Goal: Information Seeking & Learning: Check status

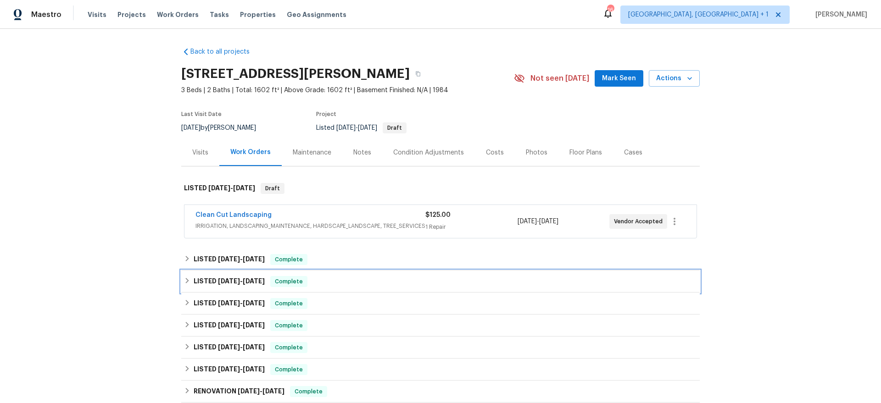
click at [226, 284] on h6 "LISTED [DATE] - [DATE]" at bounding box center [229, 281] width 71 height 11
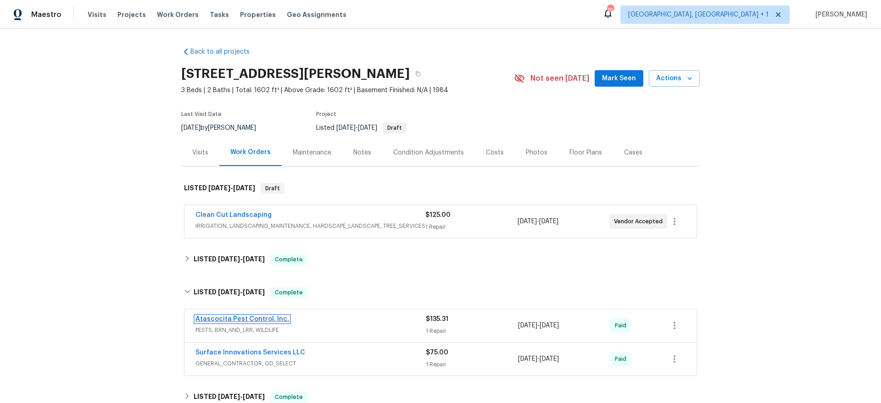
click at [224, 318] on link "Atascocita Pest Control, Inc." at bounding box center [242, 319] width 94 height 6
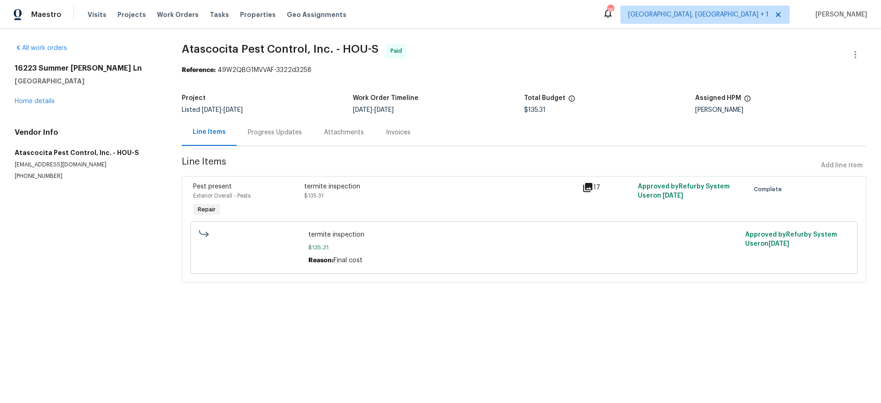
click at [375, 144] on div "Invoices" at bounding box center [398, 132] width 47 height 27
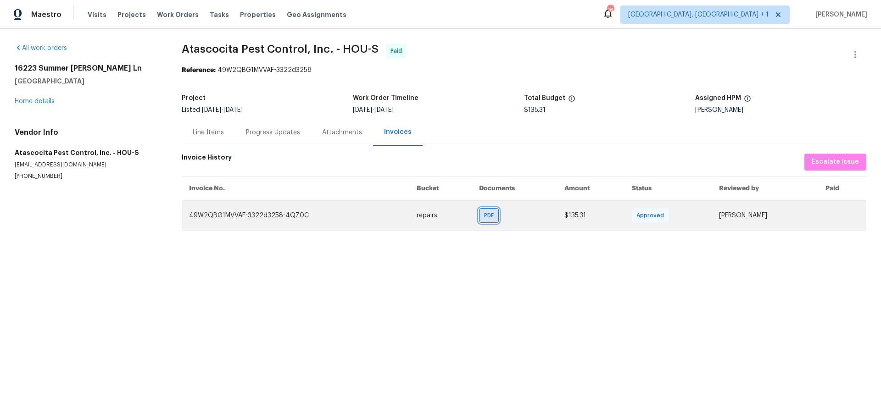
click at [484, 215] on span "PDF" at bounding box center [490, 215] width 13 height 9
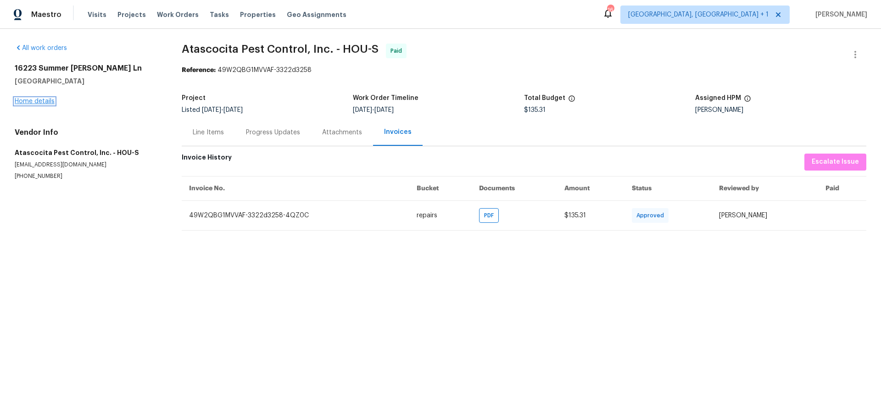
click at [40, 99] on link "Home details" at bounding box center [35, 101] width 40 height 6
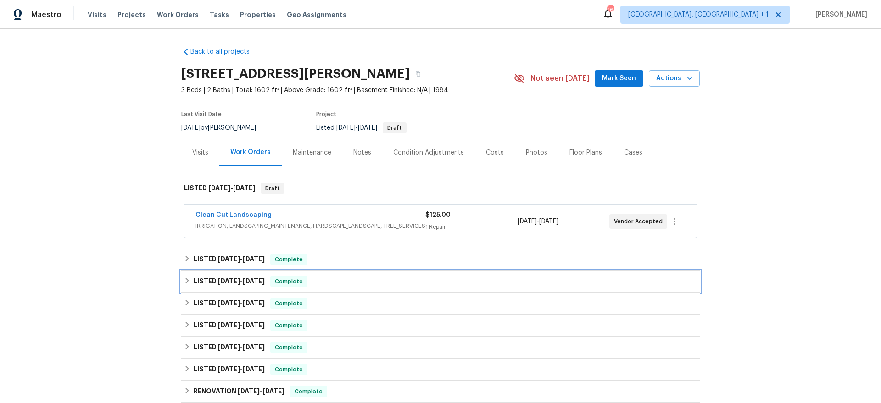
click at [194, 280] on h6 "LISTED [DATE] - [DATE]" at bounding box center [229, 281] width 71 height 11
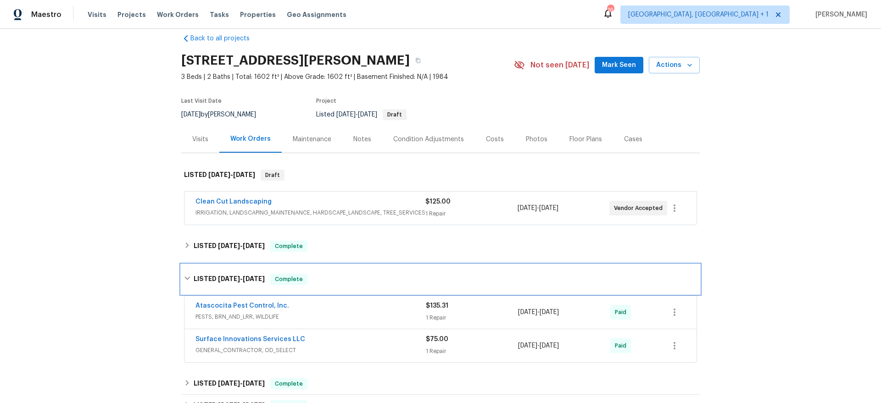
scroll to position [156, 0]
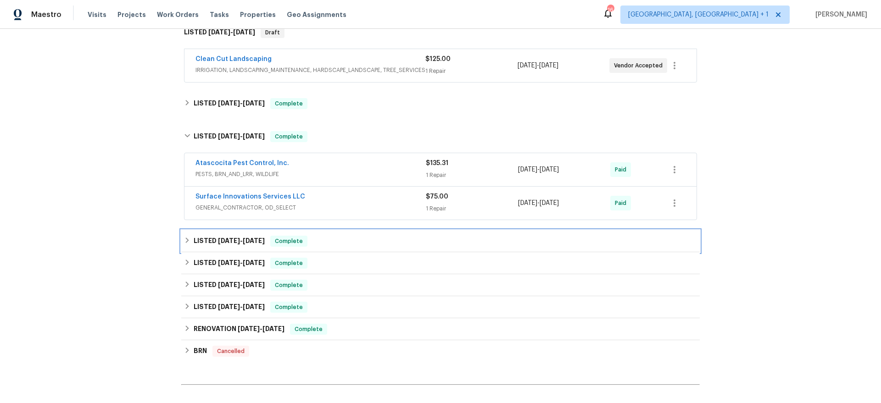
click at [222, 245] on h6 "LISTED [DATE] - [DATE]" at bounding box center [229, 241] width 71 height 11
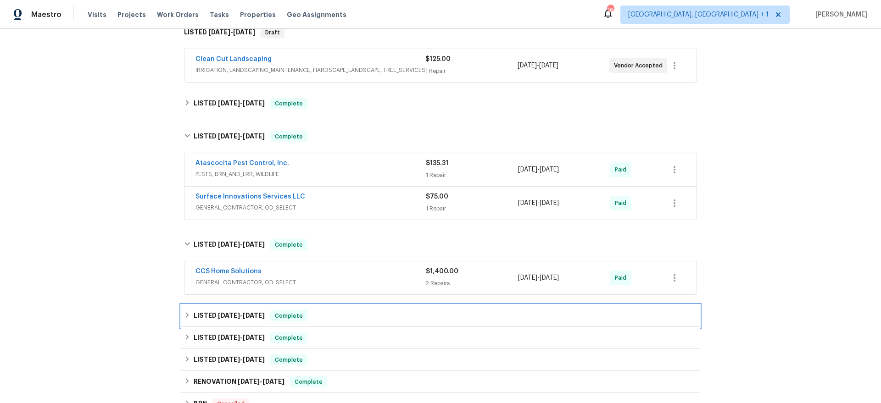
click at [213, 325] on div "LISTED [DATE] - [DATE] Complete" at bounding box center [440, 316] width 518 height 22
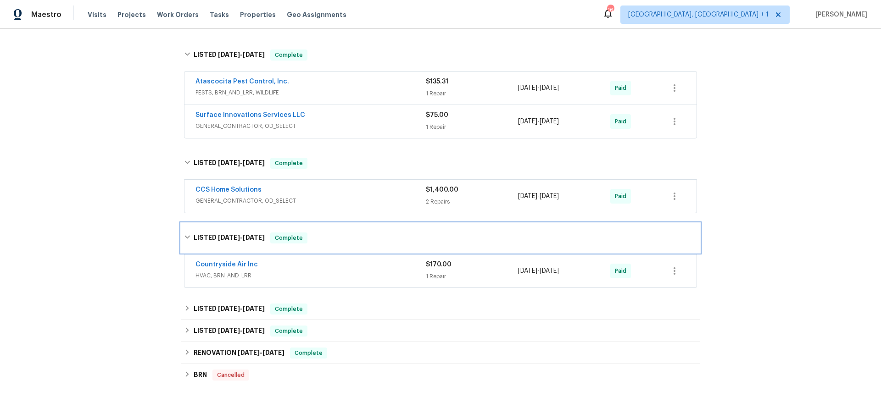
scroll to position [294, 0]
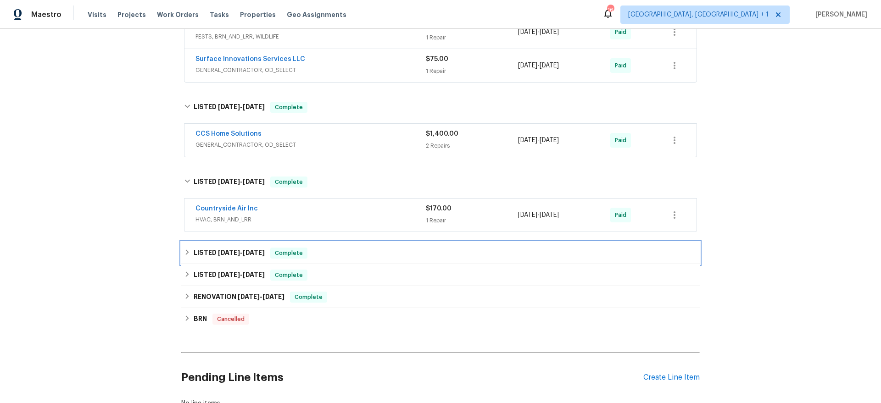
click at [242, 256] on h6 "LISTED [DATE] - [DATE]" at bounding box center [229, 253] width 71 height 11
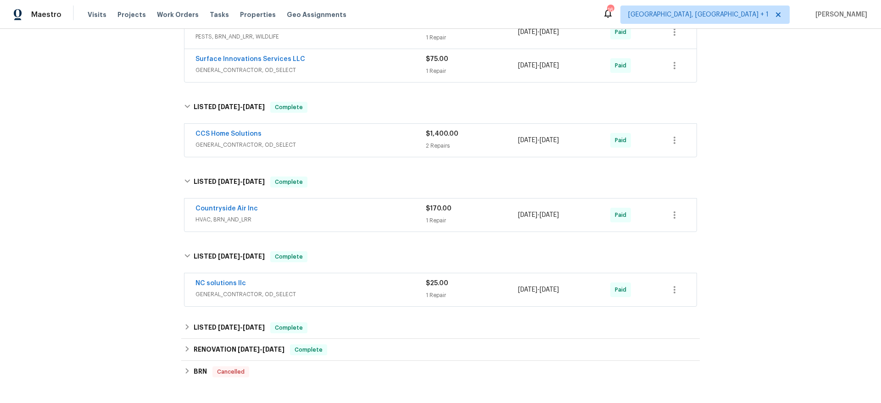
click at [198, 339] on div "RENOVATION [DATE] - [DATE] Complete ASAP Roof Repair LLC FOUNDATION, ROOF, BRN_…" at bounding box center [440, 350] width 518 height 22
click at [198, 327] on h6 "LISTED [DATE] - [DATE]" at bounding box center [229, 327] width 71 height 11
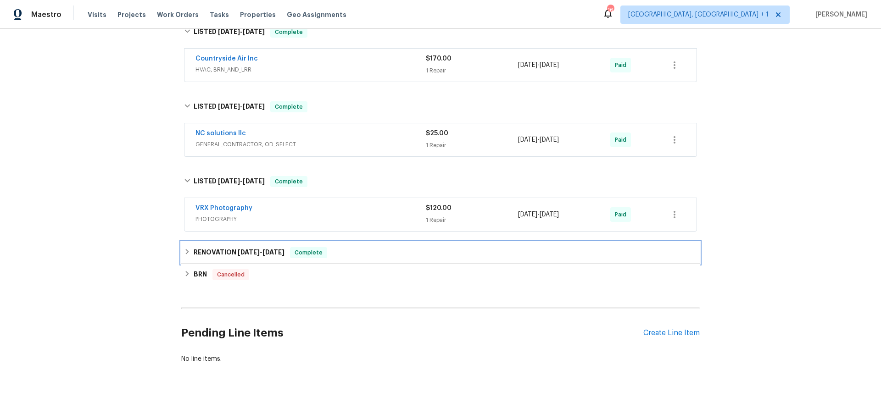
click at [244, 250] on span "[DATE]" at bounding box center [249, 252] width 22 height 6
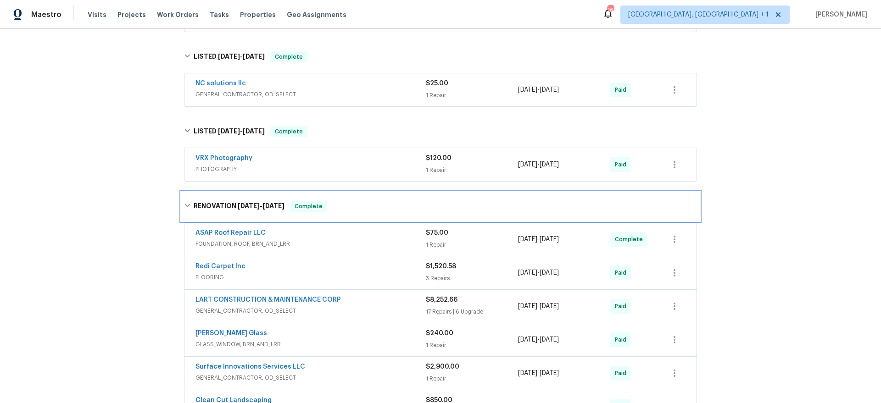
scroll to position [494, 0]
click at [292, 247] on span "FOUNDATION, ROOF, BRN_AND_LRR" at bounding box center [310, 243] width 230 height 9
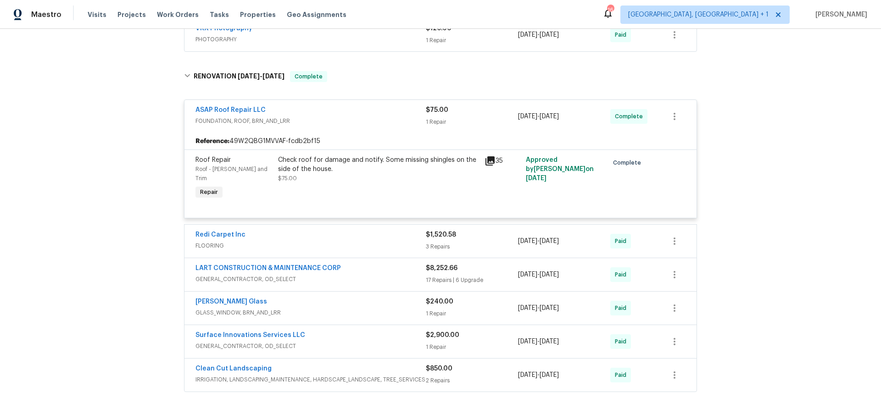
scroll to position [496, 0]
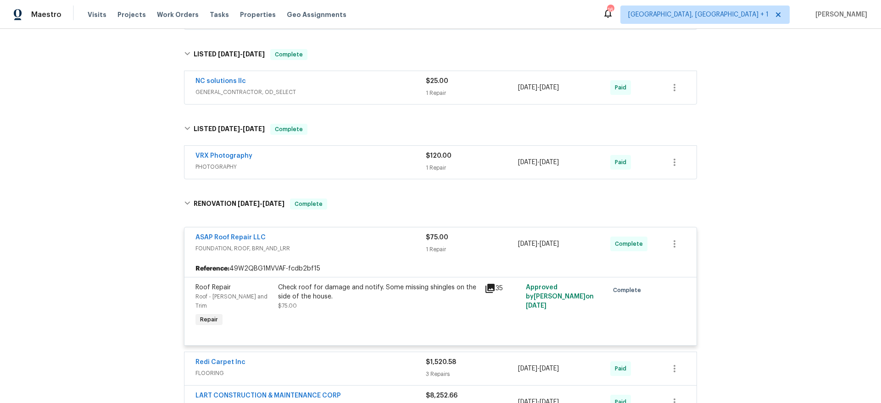
click at [310, 156] on div "VRX Photography" at bounding box center [310, 156] width 230 height 11
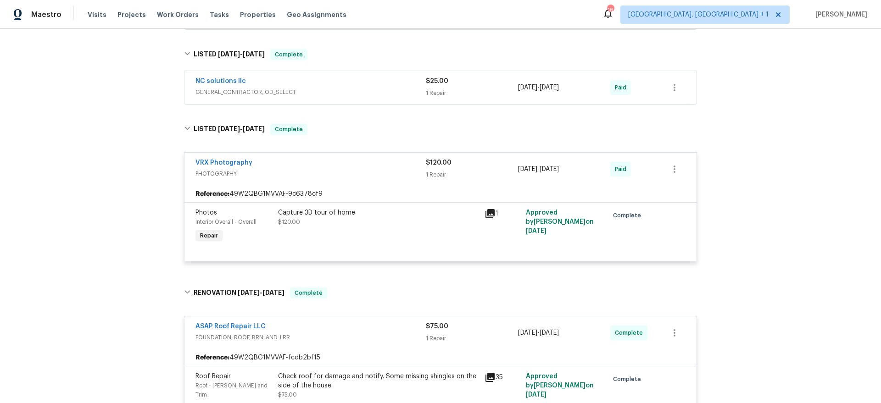
click at [302, 174] on span "PHOTOGRAPHY" at bounding box center [310, 173] width 230 height 9
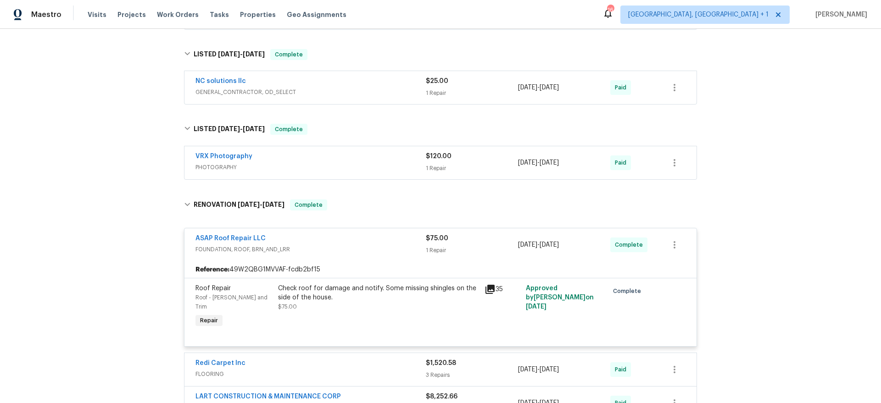
click at [305, 88] on span "GENERAL_CONTRACTOR, OD_SELECT" at bounding box center [310, 92] width 230 height 9
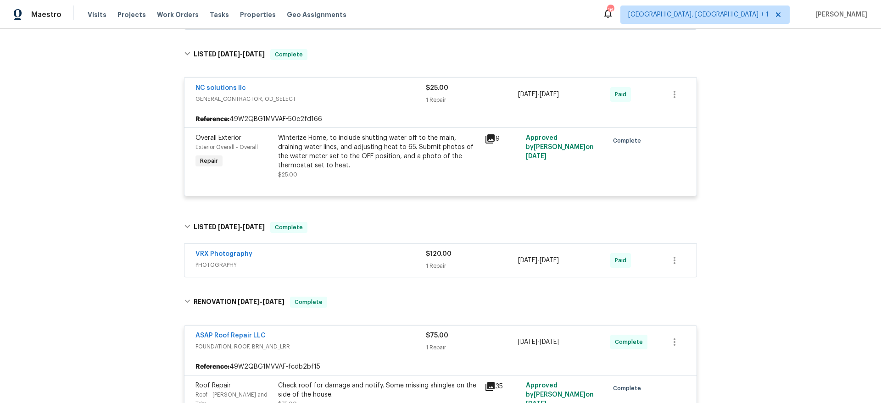
click at [305, 87] on div "NC solutions llc" at bounding box center [310, 88] width 230 height 11
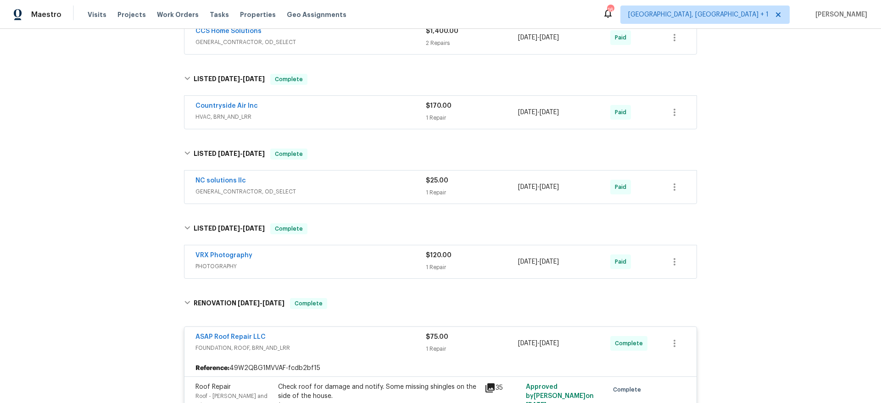
scroll to position [413, 0]
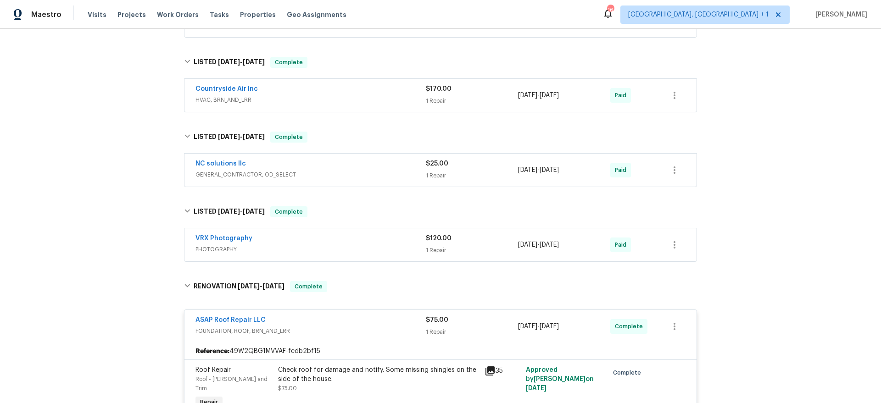
click at [227, 314] on div "ASAP Roof Repair LLC FOUNDATION, ROOF, BRN_AND_LRR $75.00 1 Repair [DATE] - [DA…" at bounding box center [440, 326] width 512 height 33
click at [225, 317] on link "ASAP Roof Repair LLC" at bounding box center [230, 320] width 70 height 6
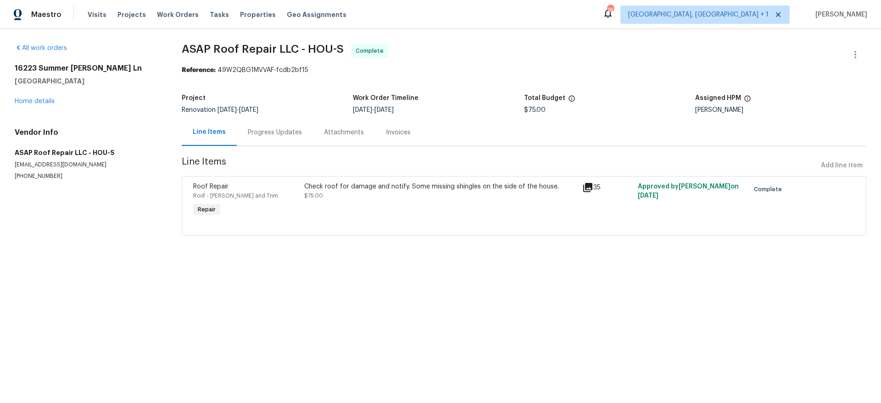
click at [378, 138] on div "Invoices" at bounding box center [398, 132] width 47 height 27
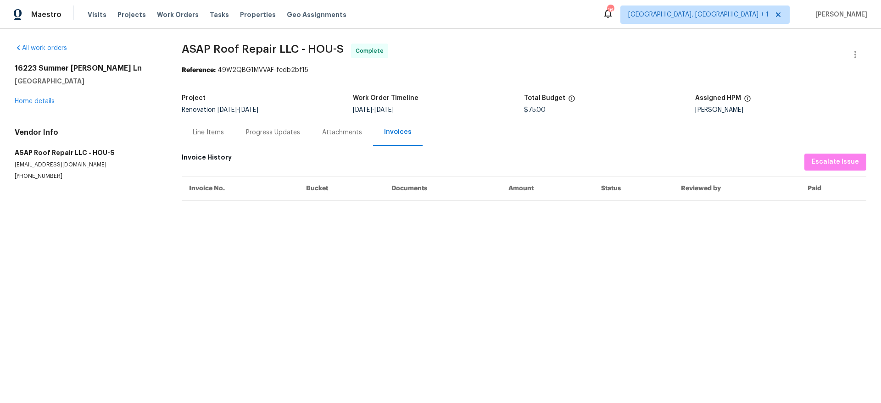
click at [209, 133] on div "Line Items" at bounding box center [208, 132] width 31 height 9
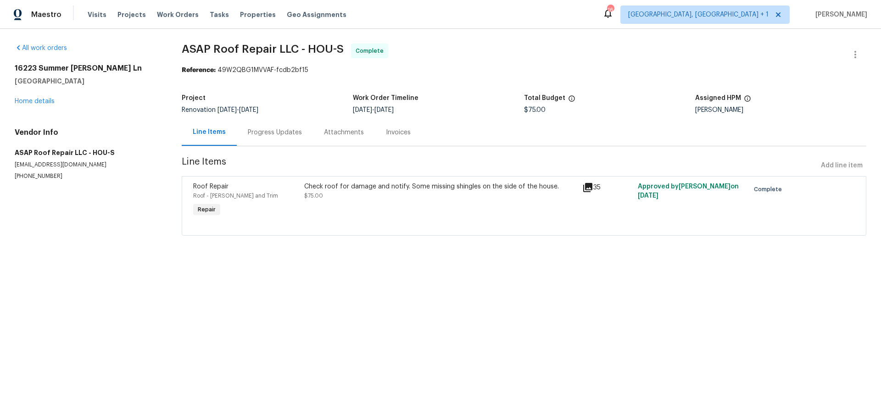
click at [260, 135] on div "Progress Updates" at bounding box center [275, 132] width 54 height 9
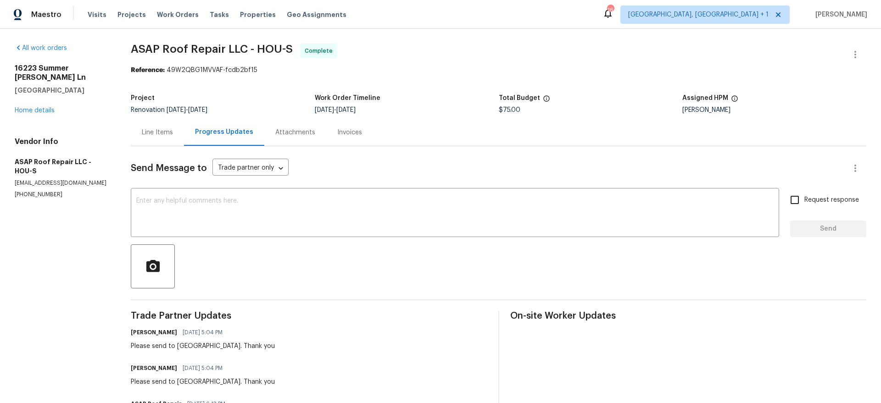
click at [341, 133] on div "Invoices" at bounding box center [349, 132] width 25 height 9
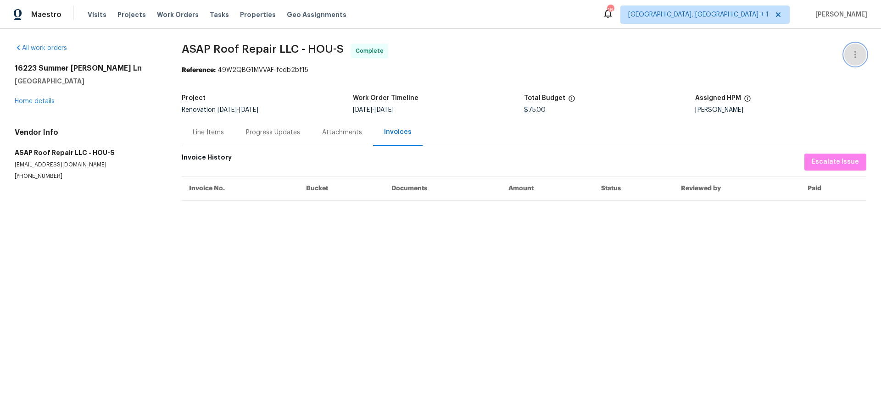
click at [849, 53] on icon "button" at bounding box center [854, 54] width 11 height 11
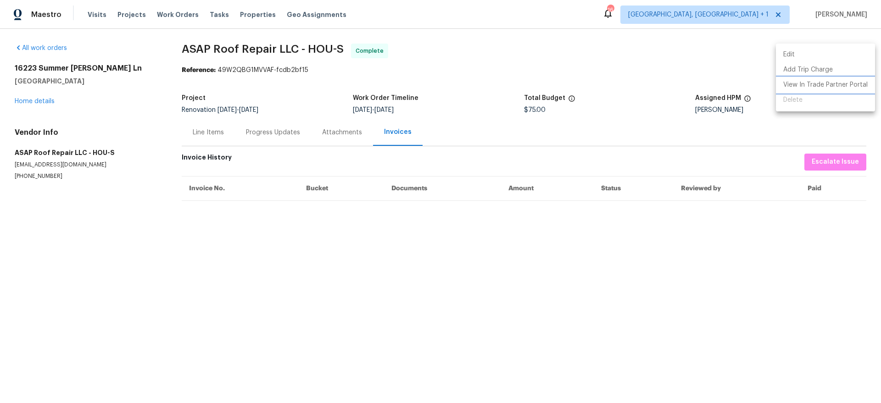
click at [844, 86] on li "View In Trade Partner Portal" at bounding box center [825, 85] width 99 height 15
click at [297, 264] on div at bounding box center [440, 201] width 881 height 403
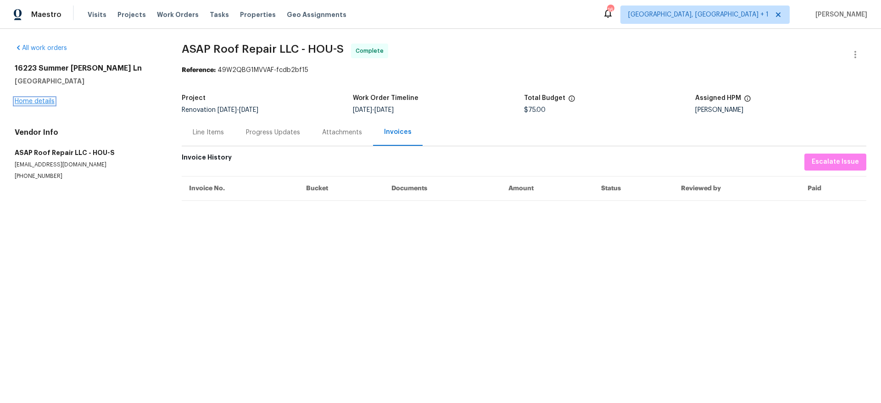
click at [44, 104] on link "Home details" at bounding box center [35, 101] width 40 height 6
